Goal: Transaction & Acquisition: Purchase product/service

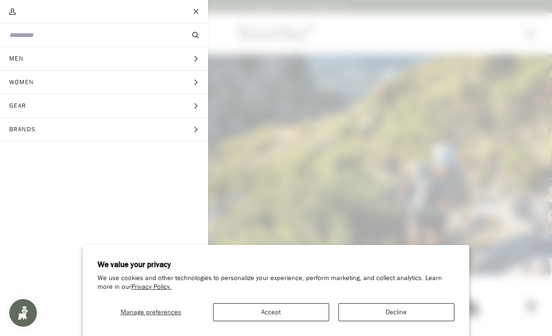
click at [379, 310] on button "Decline" at bounding box center [397, 313] width 116 height 18
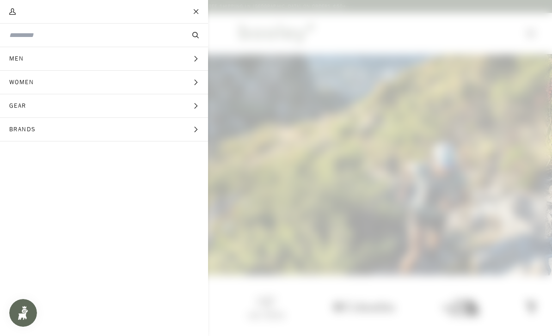
click at [197, 4] on button "Close" at bounding box center [196, 11] width 23 height 23
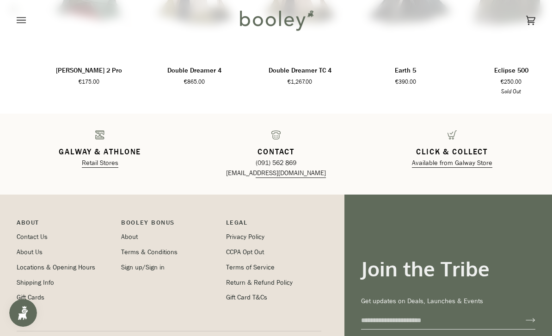
scroll to position [1342, 0]
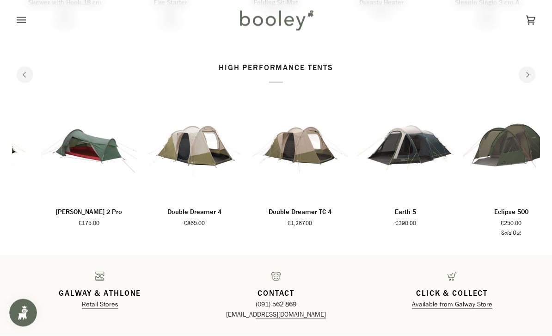
click at [17, 21] on icon "Open menu" at bounding box center [21, 20] width 9 height 14
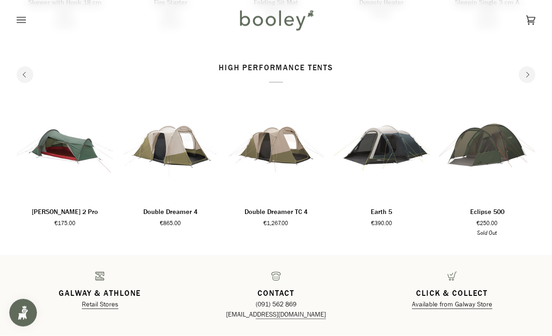
scroll to position [1057, 0]
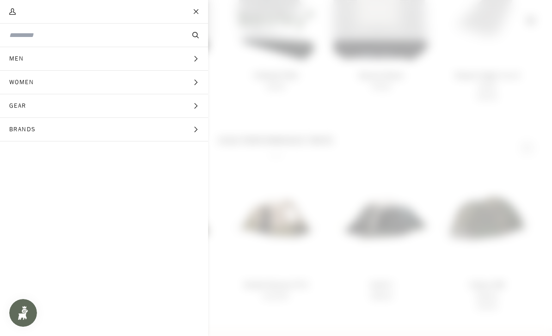
click at [32, 109] on span "Gear" at bounding box center [21, 105] width 42 height 23
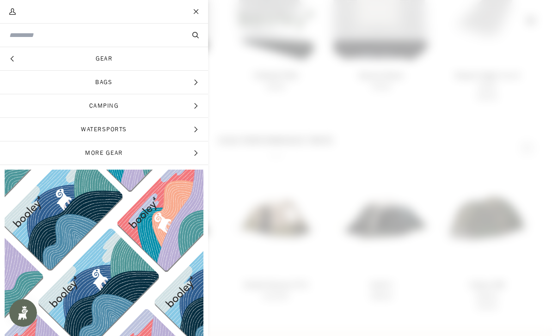
click at [88, 151] on span "More Gear" at bounding box center [104, 153] width 208 height 23
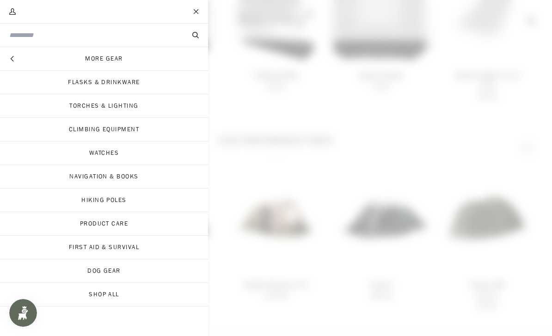
click at [69, 80] on link "Flasks & Drinkware" at bounding box center [104, 82] width 208 height 23
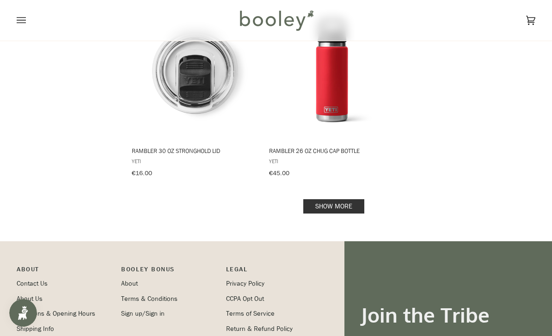
scroll to position [1337, 0]
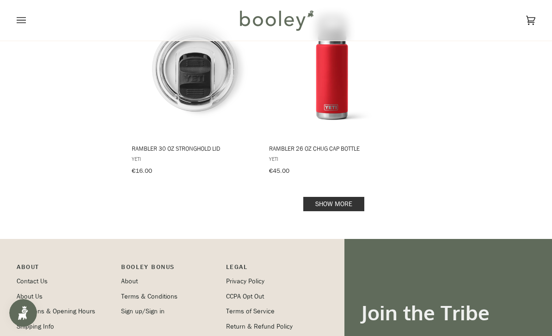
click at [342, 197] on link "Show more" at bounding box center [334, 204] width 61 height 14
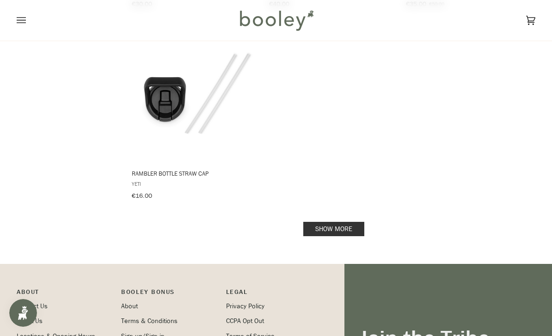
scroll to position [2664, 0]
click at [347, 222] on link "Show more" at bounding box center [334, 229] width 61 height 14
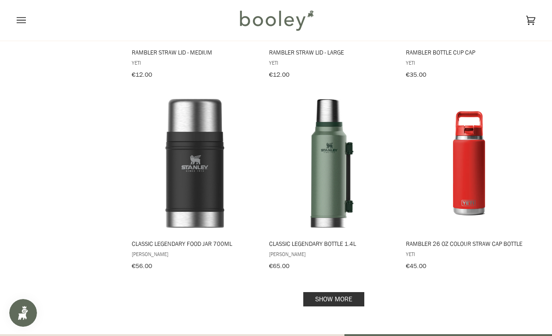
scroll to position [3754, 0]
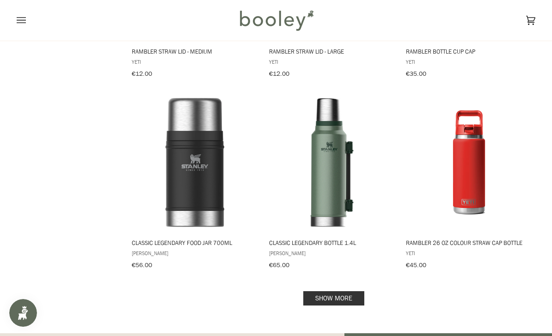
click at [353, 292] on link "Show more" at bounding box center [334, 299] width 61 height 14
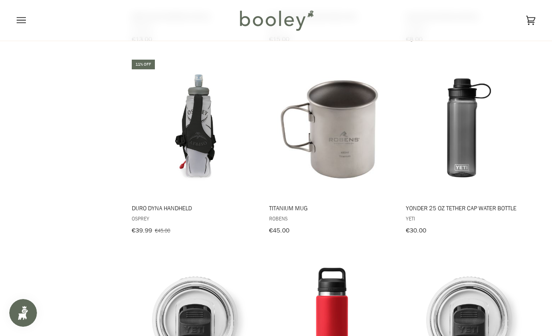
scroll to position [1084, 0]
